Goal: Information Seeking & Learning: Learn about a topic

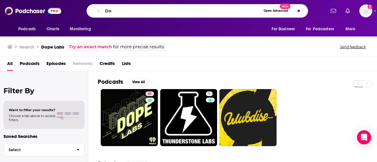
type input "D"
type input "we're not wrong"
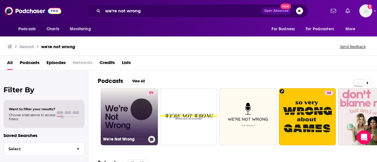
click at [138, 108] on link "59 We're Not Wrong" at bounding box center [129, 116] width 57 height 57
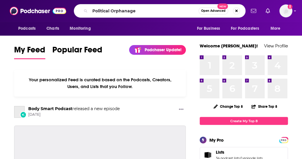
type input "Political Orphanage"
